Goal: Find specific page/section: Find specific page/section

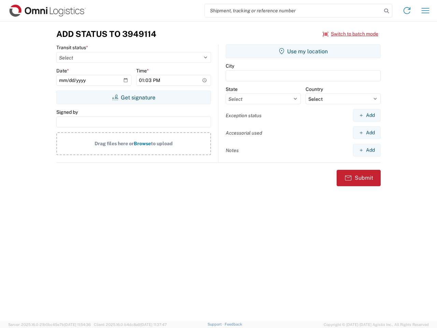
click at [293, 11] on input "search" at bounding box center [293, 10] width 177 height 13
click at [386, 11] on icon at bounding box center [387, 11] width 10 height 10
click at [407, 11] on icon at bounding box center [406, 10] width 11 height 11
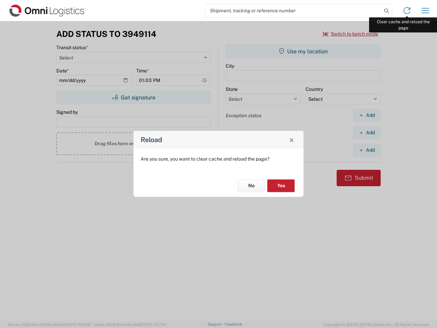
click at [425, 11] on div "Reload Are you sure, you want to clear cache and reload the page? No Yes" at bounding box center [218, 164] width 437 height 328
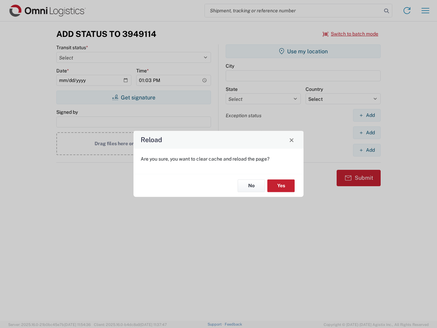
click at [350, 34] on div "Reload Are you sure, you want to clear cache and reload the page? No Yes" at bounding box center [218, 164] width 437 height 328
click at [133, 97] on div "Reload Are you sure, you want to clear cache and reload the page? No Yes" at bounding box center [218, 164] width 437 height 328
click at [303, 51] on div "Reload Are you sure, you want to clear cache and reload the page? No Yes" at bounding box center [218, 164] width 437 height 328
click at [367, 115] on div "Reload Are you sure, you want to clear cache and reload the page? No Yes" at bounding box center [218, 164] width 437 height 328
click at [367, 132] on div "Reload Are you sure, you want to clear cache and reload the page? No Yes" at bounding box center [218, 164] width 437 height 328
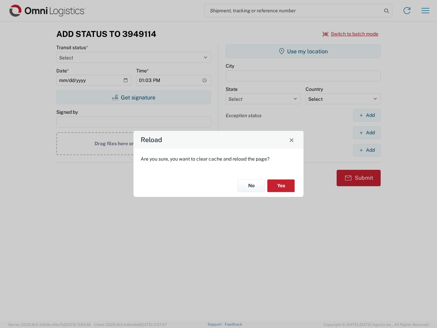
click at [367, 150] on div "Reload Are you sure, you want to clear cache and reload the page? No Yes" at bounding box center [218, 164] width 437 height 328
